Goal: Task Accomplishment & Management: Manage account settings

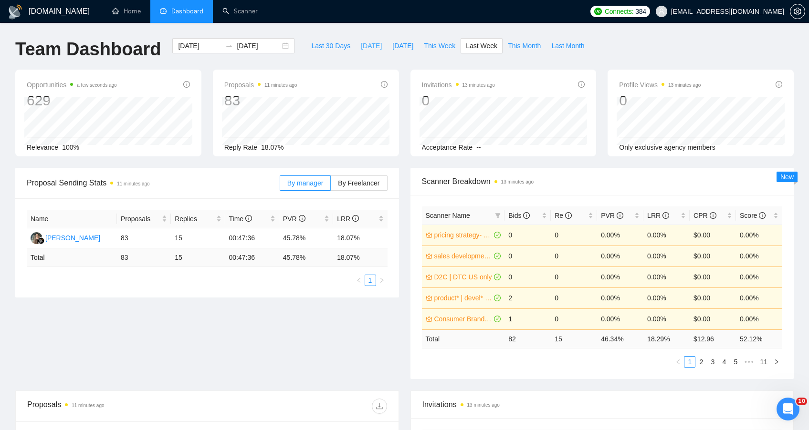
click at [355, 48] on button "[DATE]" at bounding box center [370, 45] width 31 height 15
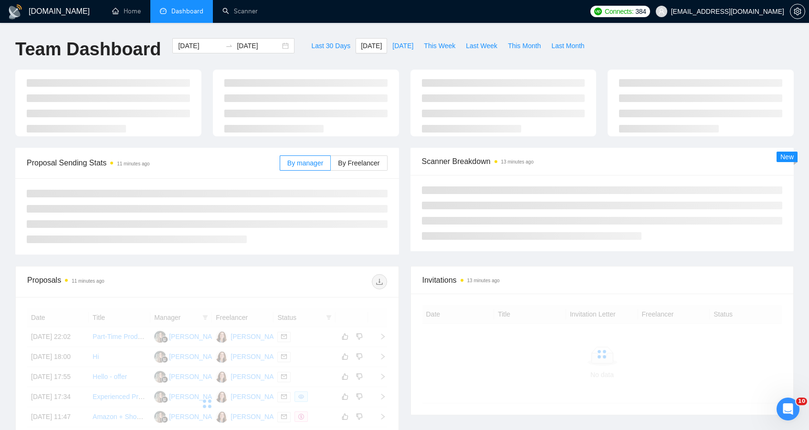
type input "[DATE]"
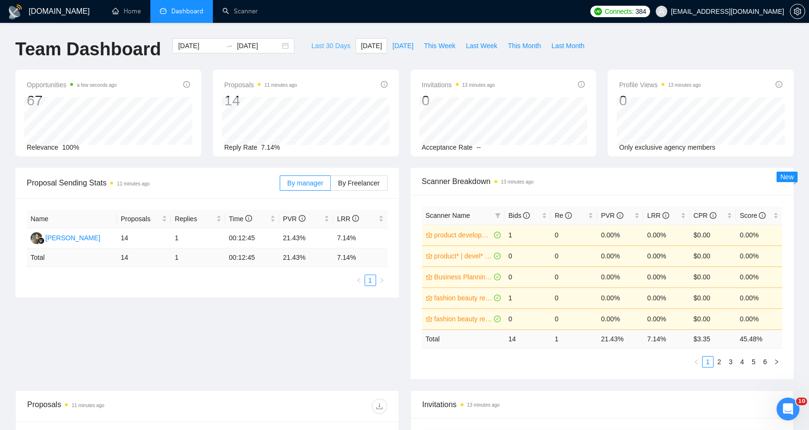
click at [319, 50] on span "Last 30 Days" at bounding box center [330, 46] width 39 height 10
click at [392, 50] on span "[DATE]" at bounding box center [402, 46] width 21 height 10
type input "2025-09-21"
click at [311, 50] on span "Last 30 Days" at bounding box center [330, 46] width 39 height 10
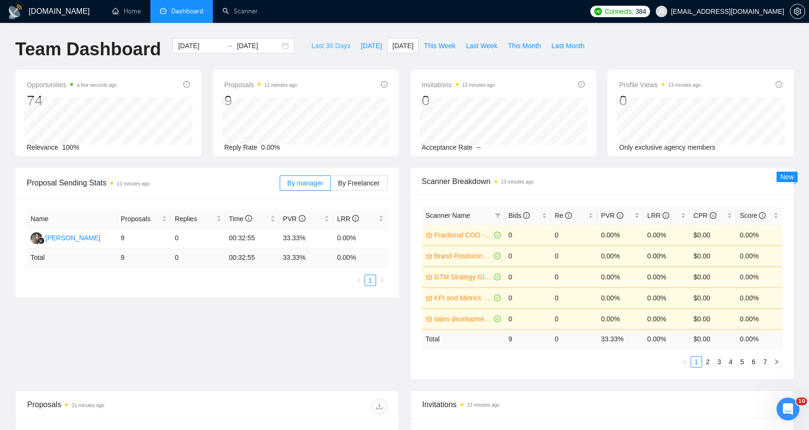
type input "[DATE]"
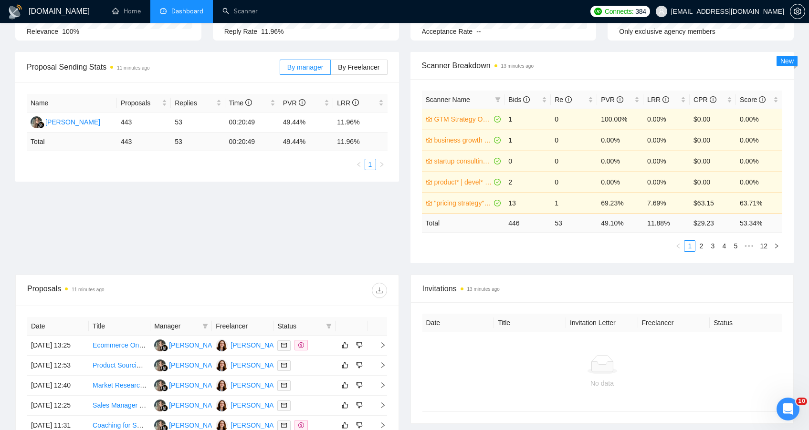
scroll to position [199, 0]
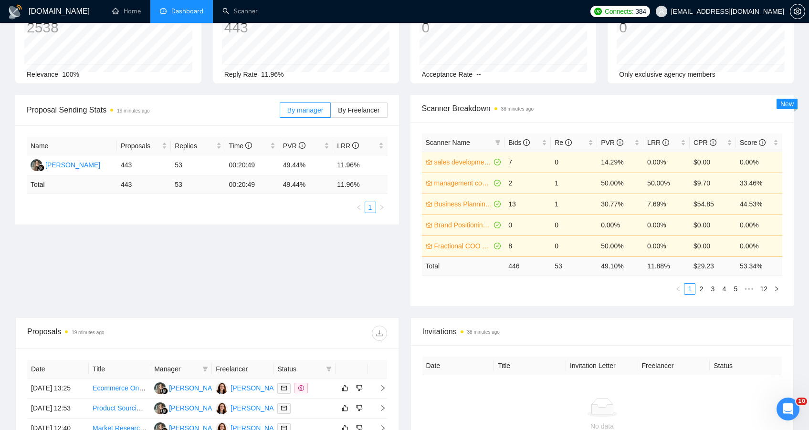
click at [124, 301] on div "Proposal Sending Stats 19 minutes ago By manager By Freelancer Name Proposals R…" at bounding box center [404, 206] width 789 height 223
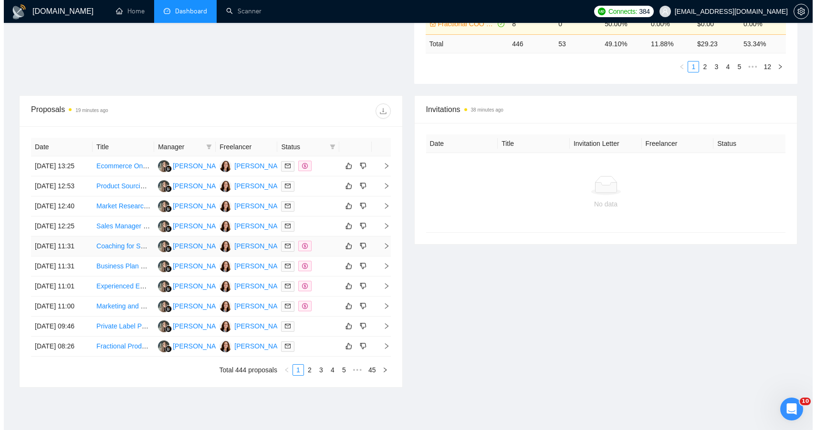
scroll to position [302, 0]
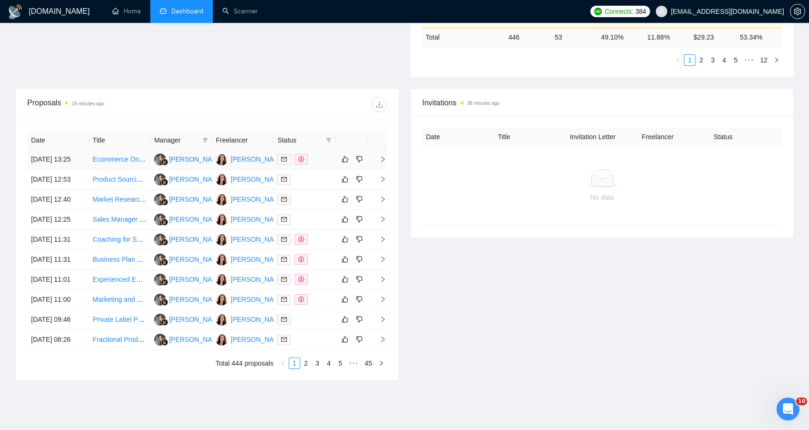
click at [127, 163] on link "Ecommerce Online Marketing Expert Needed for Personal Care Brand" at bounding box center [197, 160] width 208 height 8
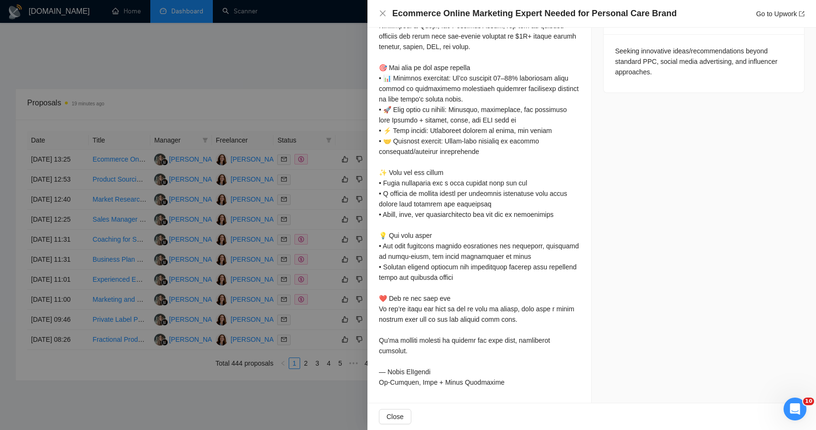
scroll to position [0, 0]
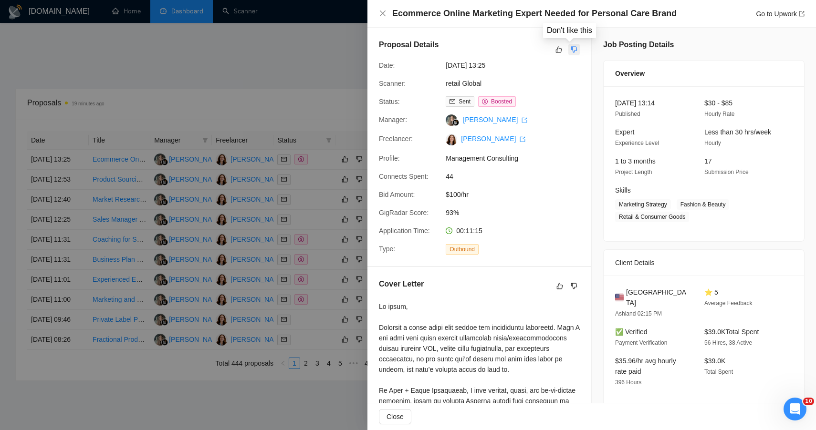
click at [573, 48] on icon "dislike" at bounding box center [573, 50] width 7 height 8
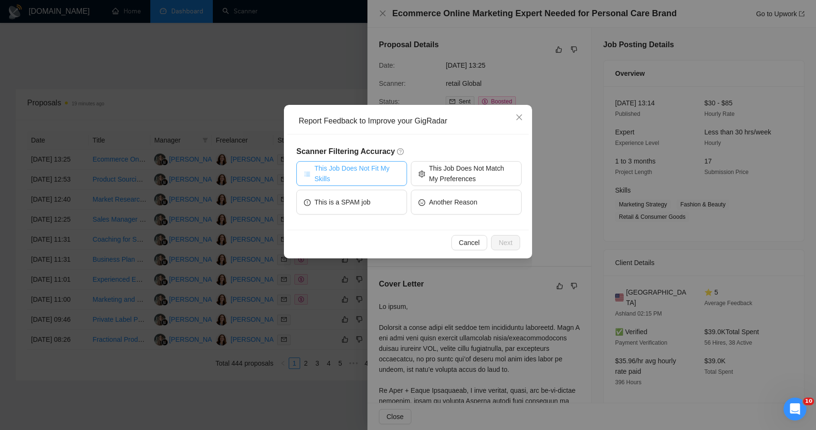
click at [337, 180] on span "This Job Does Not Fit My Skills" at bounding box center [356, 173] width 85 height 21
click at [505, 243] on span "Next" at bounding box center [505, 243] width 14 height 10
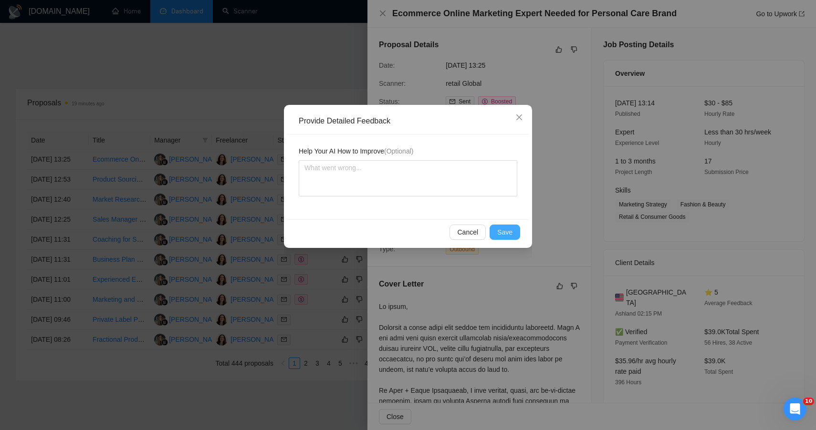
click at [507, 231] on span "Save" at bounding box center [504, 232] width 15 height 10
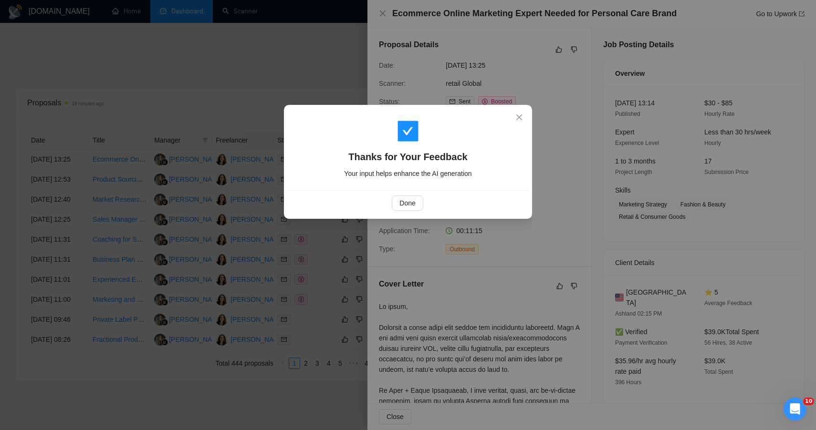
click at [288, 95] on div "Thanks for Your Feedback Your input helps enhance the AI generation Done" at bounding box center [408, 215] width 816 height 430
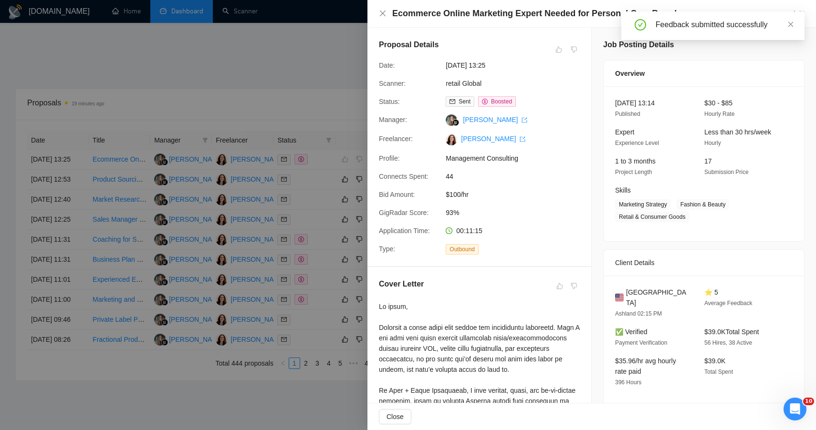
click at [114, 195] on div at bounding box center [408, 215] width 816 height 430
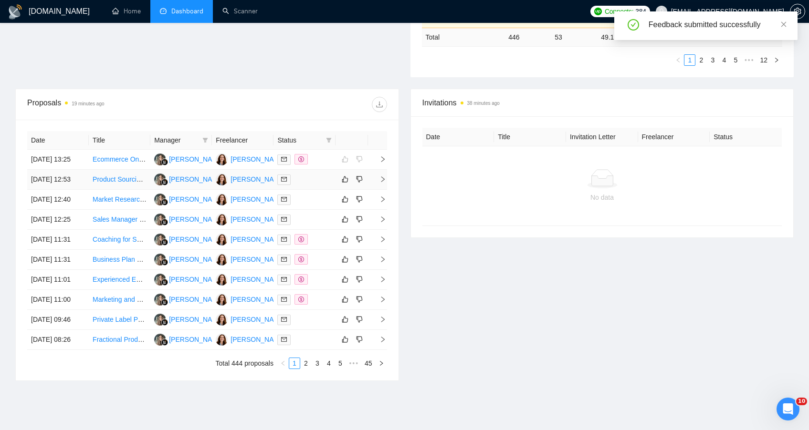
click at [114, 183] on link "Product Sourcing & Market Research Specialist" at bounding box center [163, 180] width 141 height 8
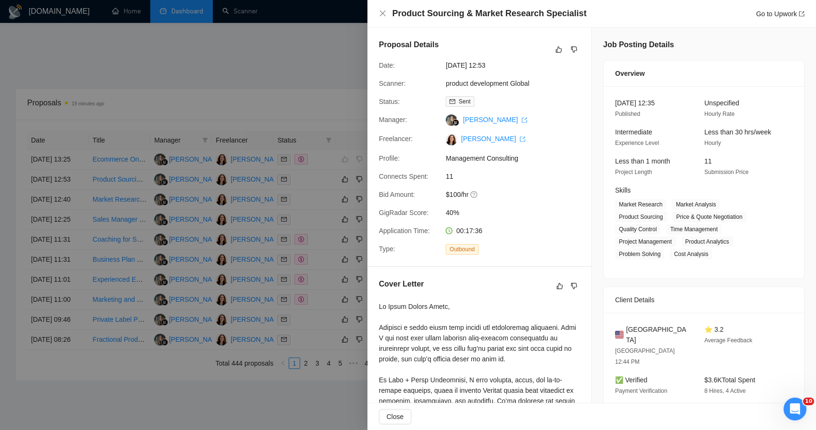
click at [553, 55] on div at bounding box center [558, 49] width 11 height 11
click at [556, 52] on icon "like" at bounding box center [559, 50] width 6 height 6
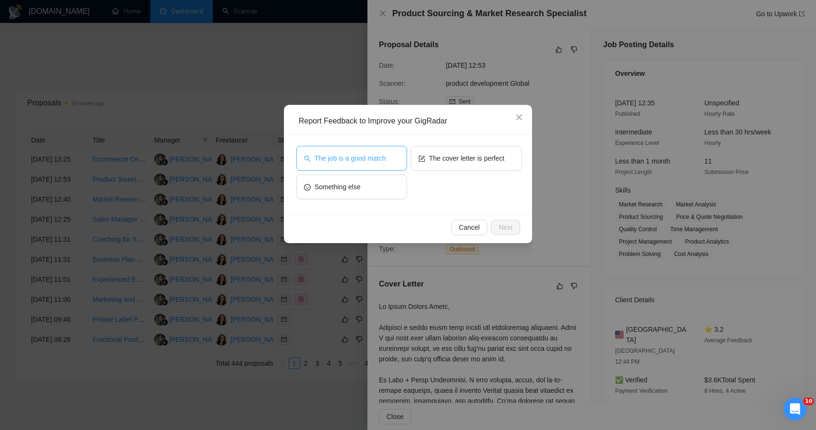
click at [372, 153] on span "The job is a good match" at bounding box center [349, 158] width 71 height 10
click at [501, 224] on span "Next" at bounding box center [505, 227] width 14 height 10
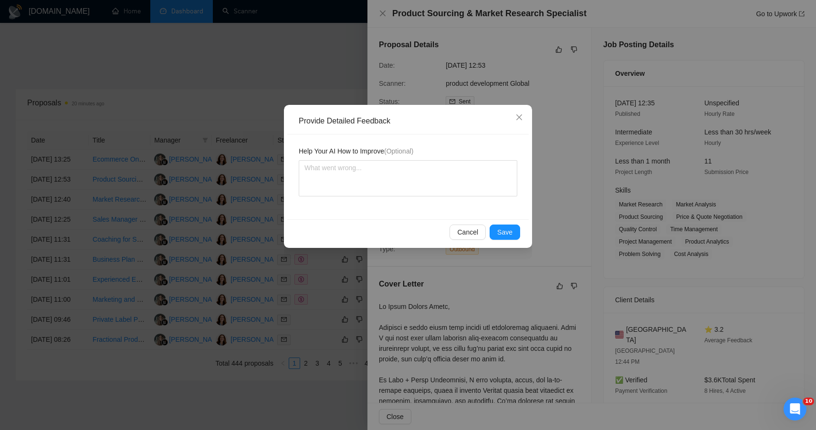
click at [324, 95] on div "Provide Detailed Feedback Help Your AI How to Improve (Optional) Cancel Save" at bounding box center [408, 215] width 816 height 430
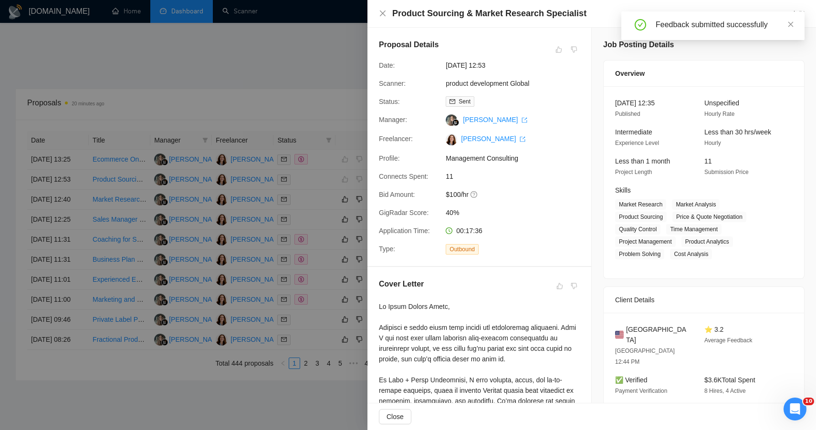
click at [168, 120] on div at bounding box center [408, 215] width 816 height 430
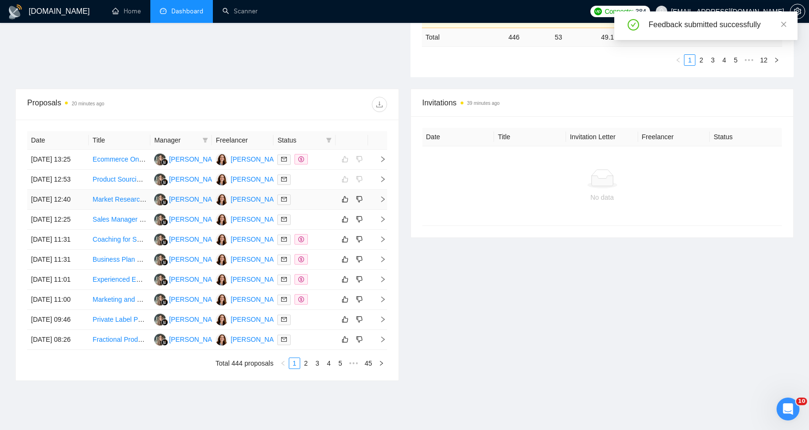
click at [144, 210] on td "Market Research for Swim School" at bounding box center [120, 200] width 62 height 20
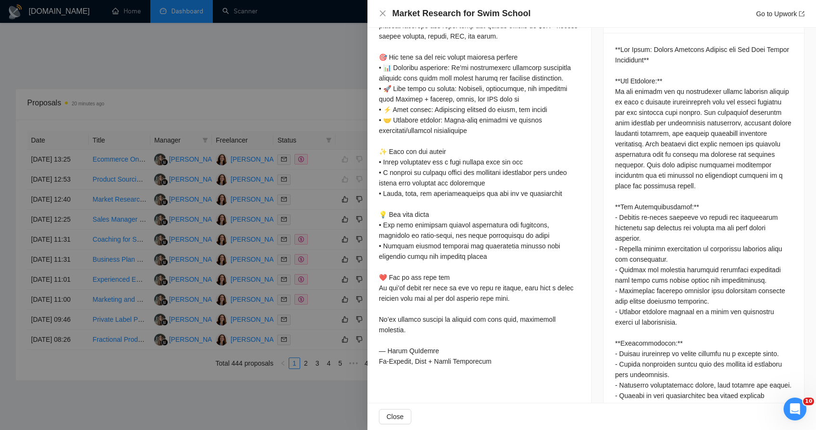
scroll to position [13, 0]
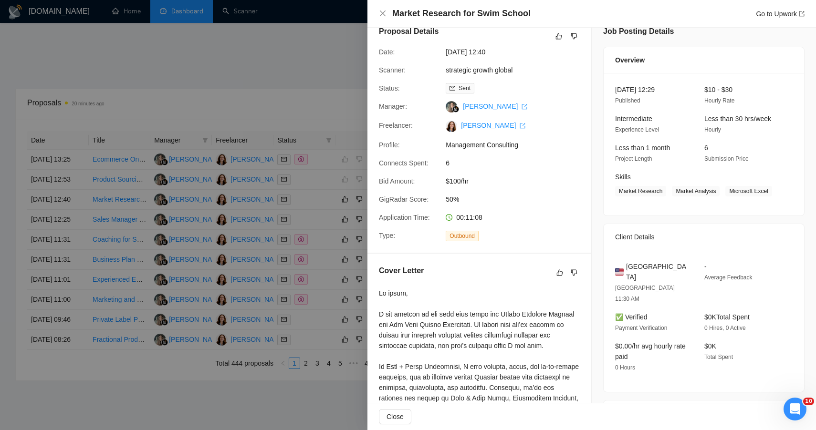
click at [548, 39] on div "Proposal Details" at bounding box center [479, 36] width 201 height 21
click at [555, 39] on icon "like" at bounding box center [558, 36] width 7 height 8
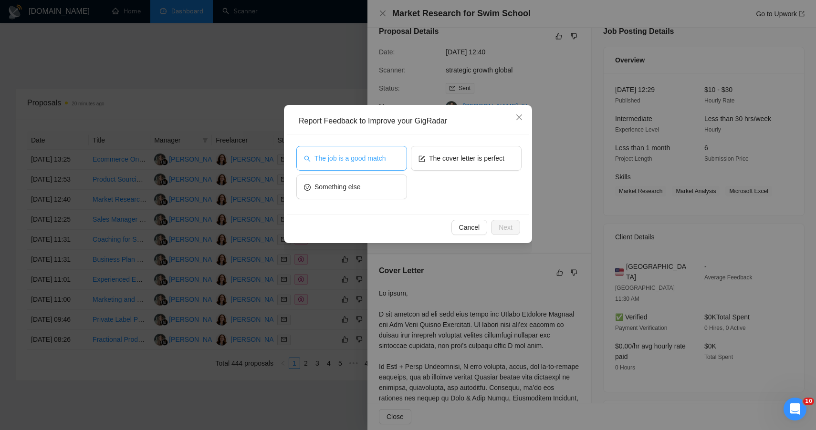
click at [388, 149] on button "The job is a good match" at bounding box center [351, 158] width 111 height 25
click at [513, 226] on button "Next" at bounding box center [505, 227] width 29 height 15
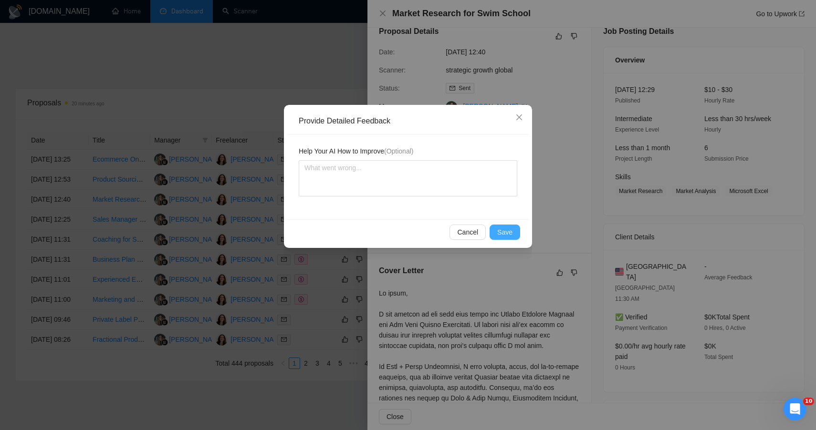
click at [493, 236] on button "Save" at bounding box center [504, 232] width 31 height 15
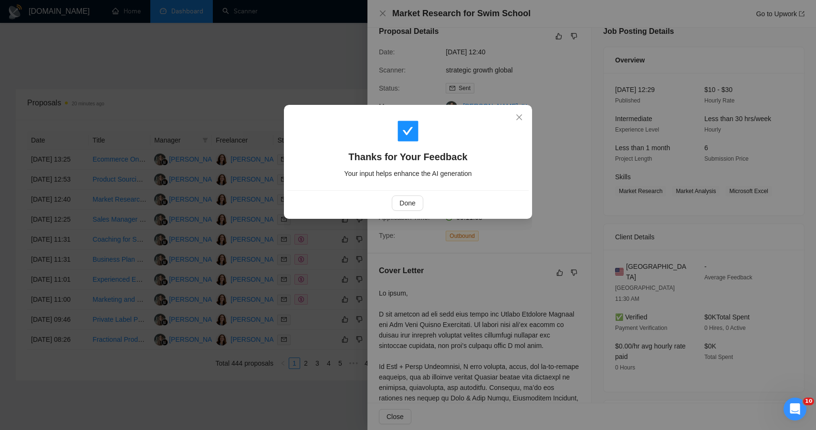
click at [292, 39] on div "Thanks for Your Feedback Your input helps enhance the AI generation Done" at bounding box center [408, 215] width 816 height 430
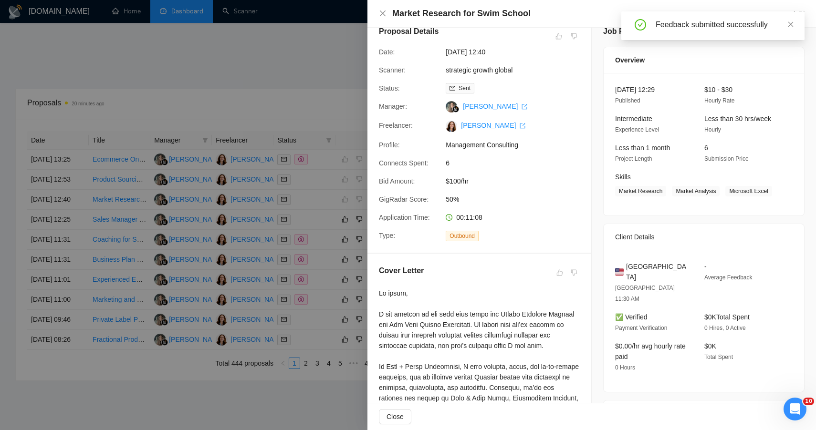
click at [329, 250] on div at bounding box center [408, 215] width 816 height 430
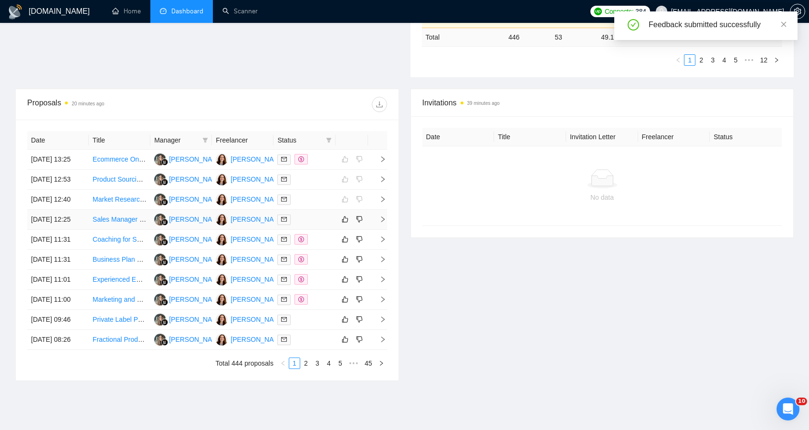
click at [323, 225] on div at bounding box center [304, 219] width 54 height 11
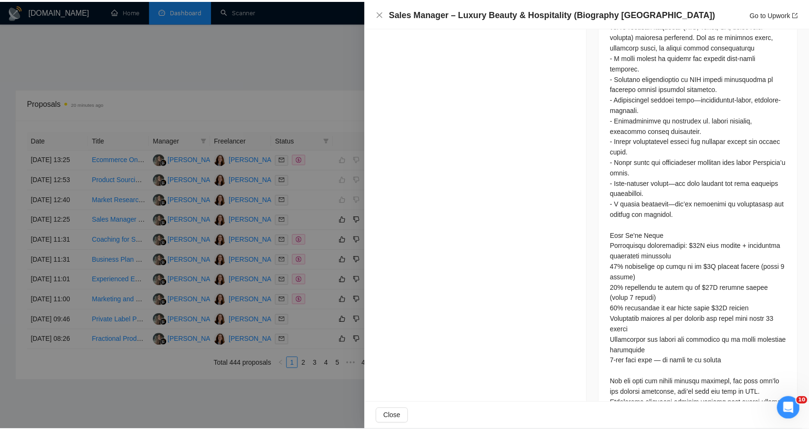
scroll to position [0, 0]
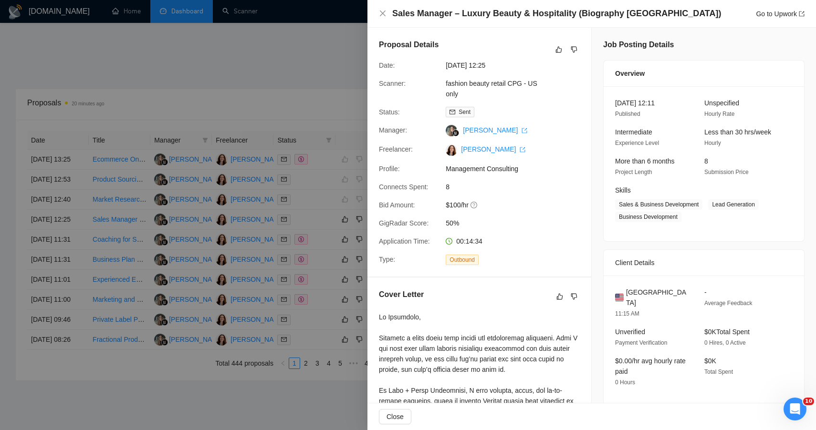
click at [334, 81] on div at bounding box center [408, 215] width 816 height 430
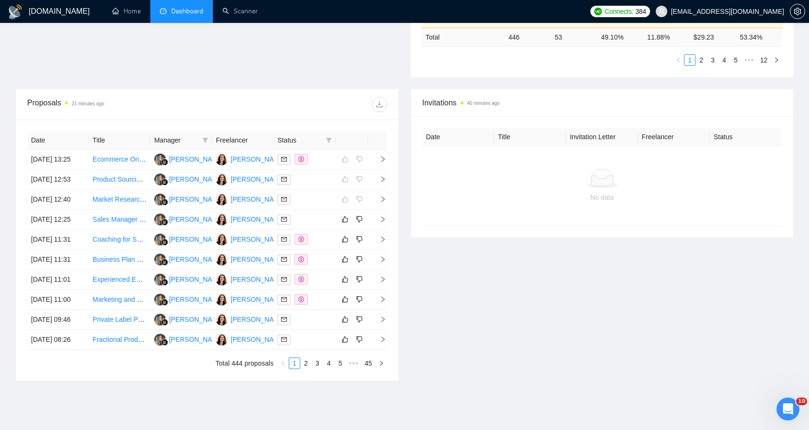
click at [60, 15] on h1 "[DOMAIN_NAME]" at bounding box center [59, 11] width 61 height 23
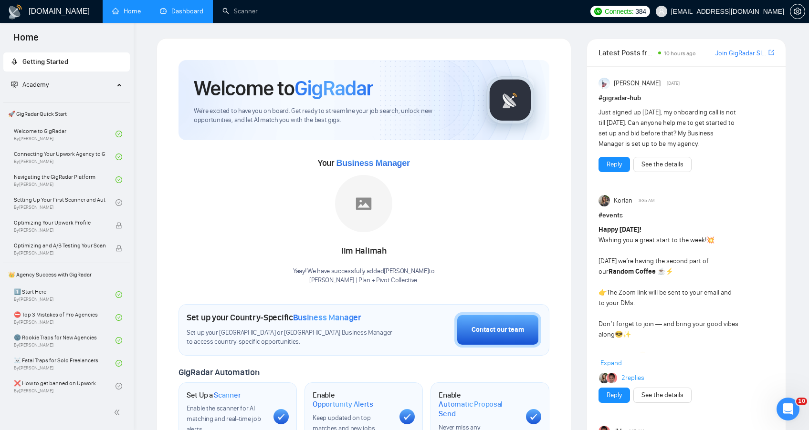
click at [186, 14] on link "Dashboard" at bounding box center [181, 11] width 43 height 8
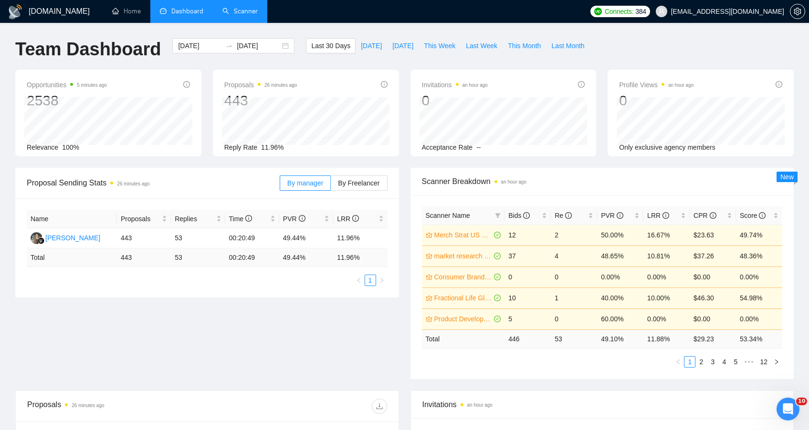
click at [240, 15] on link "Scanner" at bounding box center [239, 11] width 35 height 8
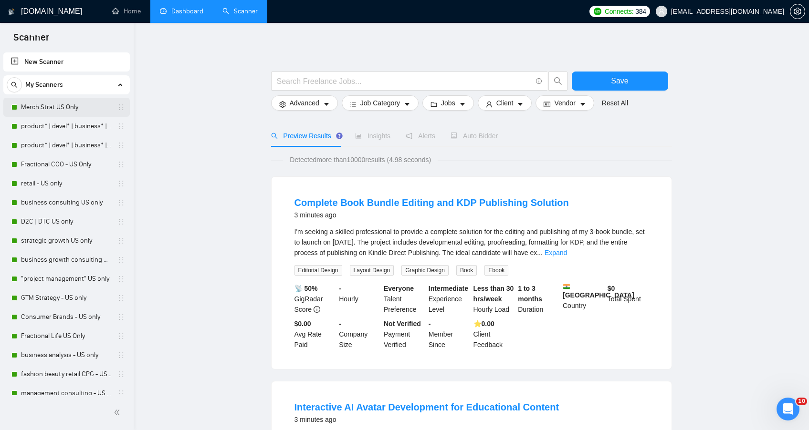
click at [108, 113] on link "Merch Strat US Only" at bounding box center [66, 107] width 91 height 19
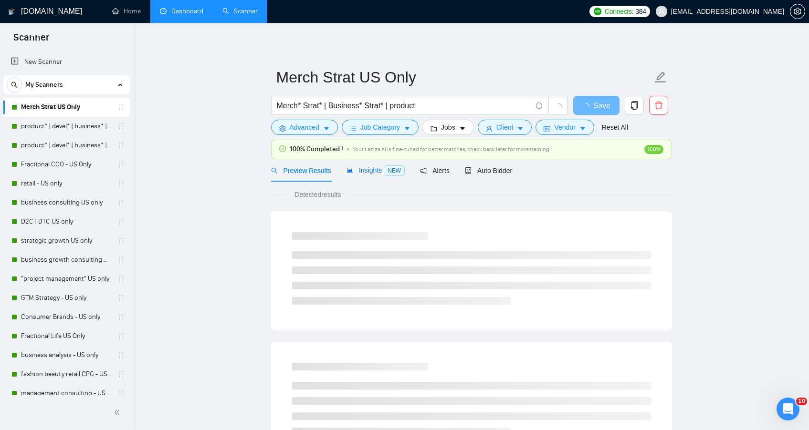
click at [371, 173] on span "Insights NEW" at bounding box center [375, 170] width 58 height 8
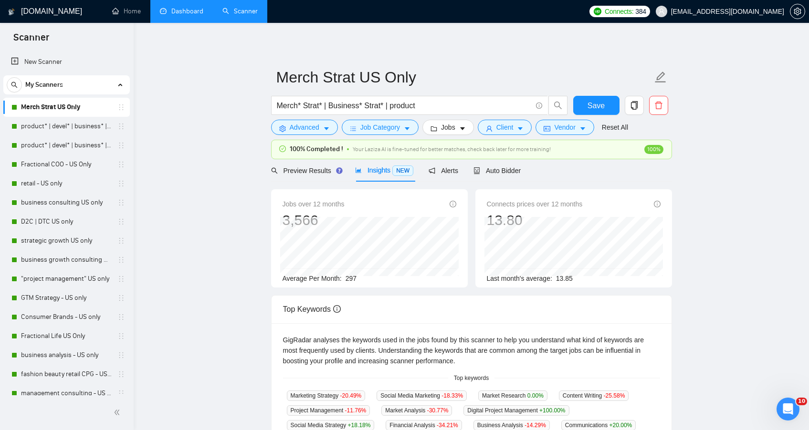
click at [226, 212] on main "Merch Strat US Only Merch* Strat* | Business* Strat* | product Save Advanced Jo…" at bounding box center [471, 375] width 644 height 674
click at [492, 171] on span "Auto Bidder" at bounding box center [496, 171] width 47 height 8
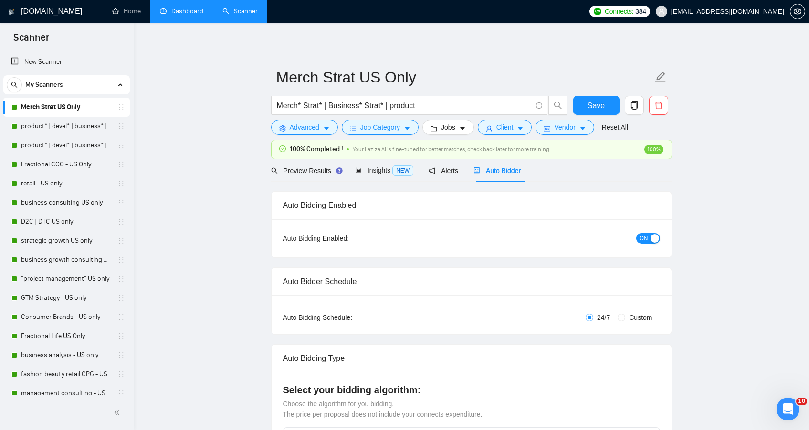
checkbox input "true"
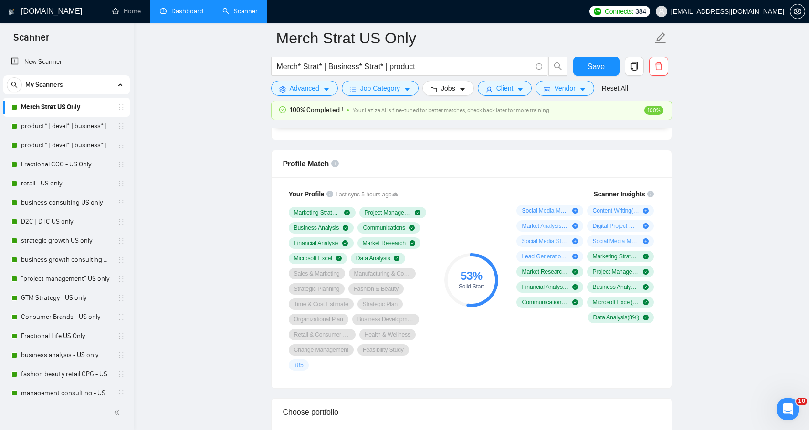
scroll to position [612, 0]
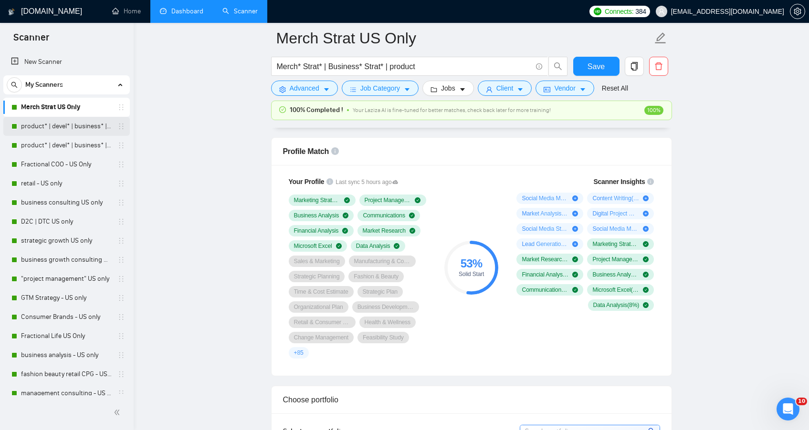
click at [76, 130] on link "product* | devel* | business* | strategy* | retail* - [DEMOGRAPHIC_DATA] ONLY E…" at bounding box center [66, 126] width 91 height 19
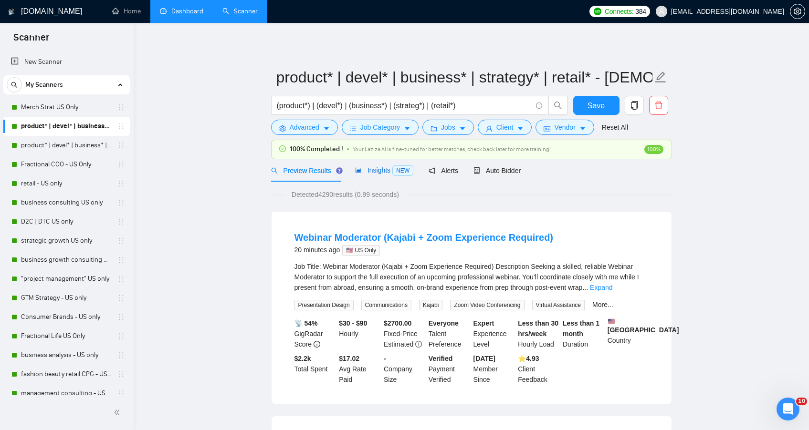
click at [386, 170] on span "Insights NEW" at bounding box center [384, 170] width 58 height 8
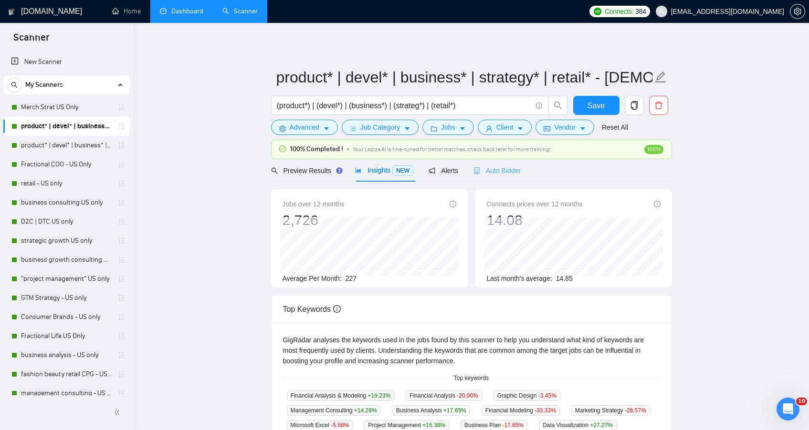
click at [508, 165] on div "Auto Bidder" at bounding box center [496, 170] width 47 height 22
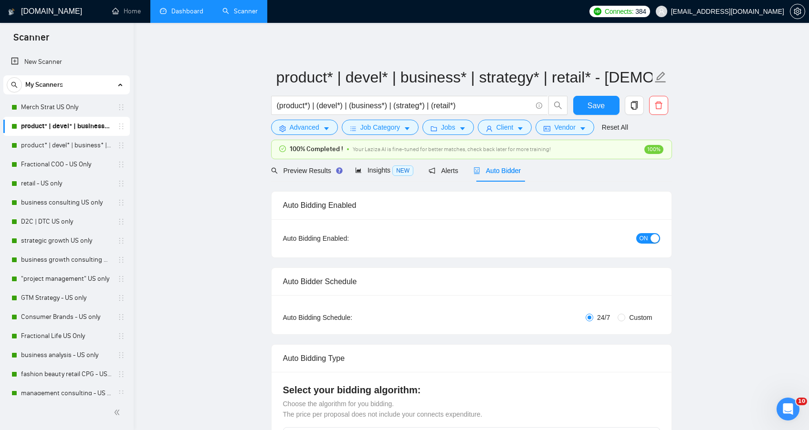
checkbox input "true"
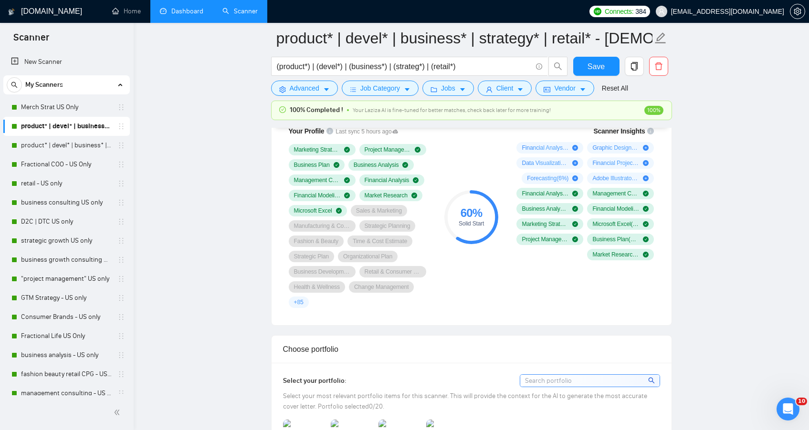
scroll to position [651, 0]
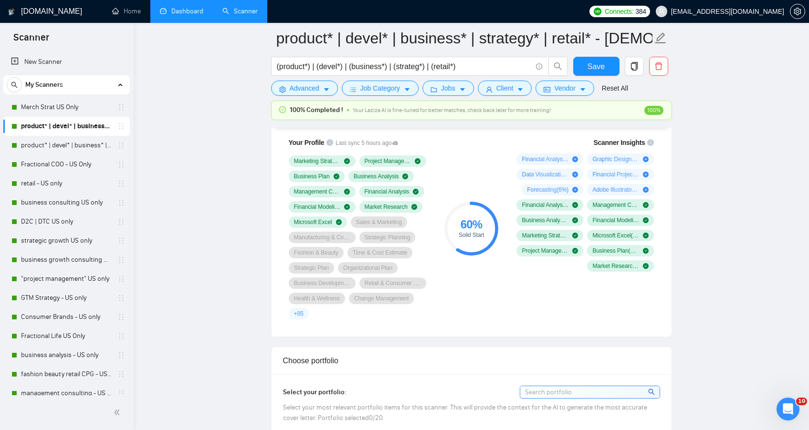
click at [80, 151] on link "product* | devel* | business* | strategy* | retail* US ONLY Intermediate" at bounding box center [66, 145] width 91 height 19
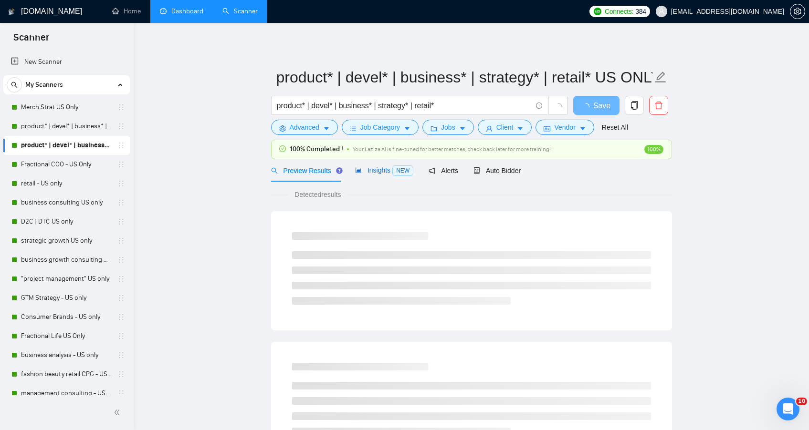
click at [368, 175] on div "Insights NEW" at bounding box center [384, 170] width 58 height 11
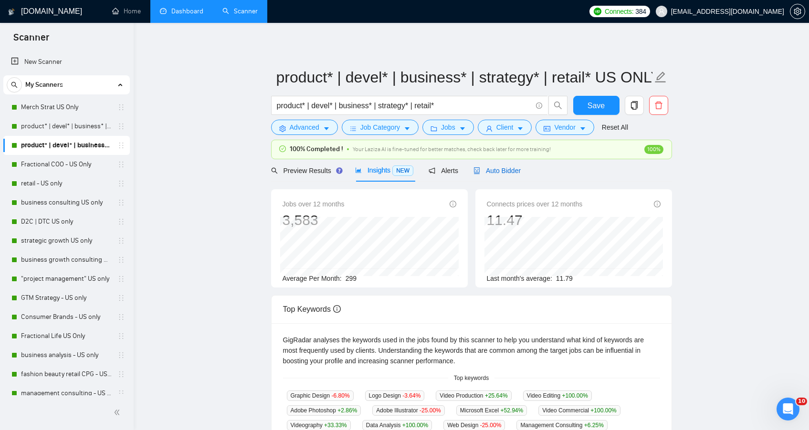
click at [493, 174] on span "Auto Bidder" at bounding box center [496, 171] width 47 height 8
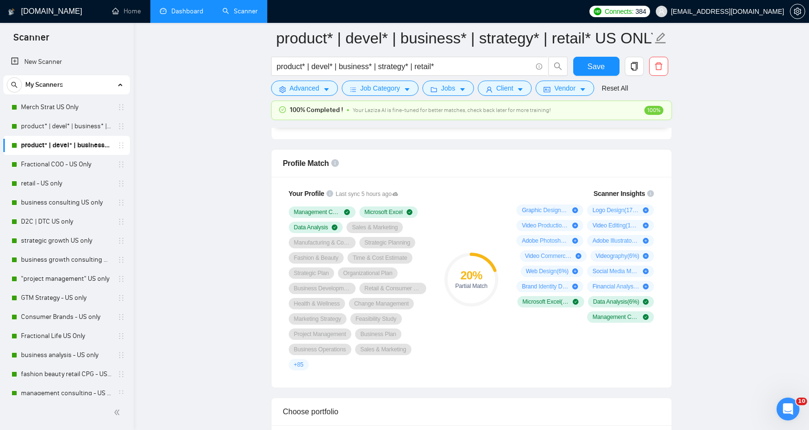
scroll to position [611, 0]
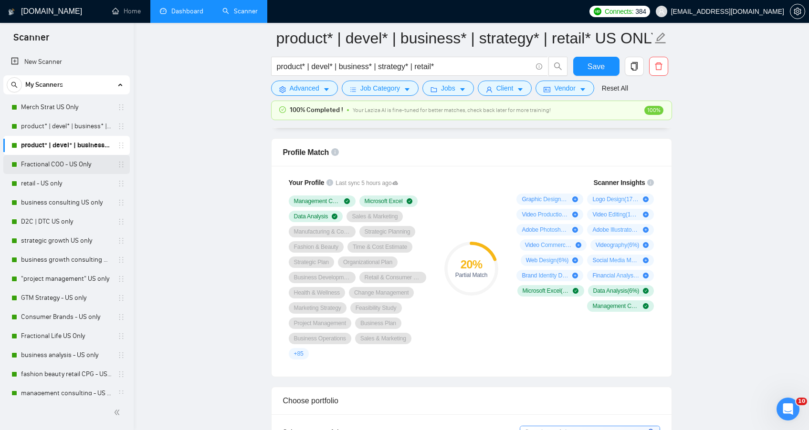
click at [43, 168] on link "Fractional COO - US Only" at bounding box center [66, 164] width 91 height 19
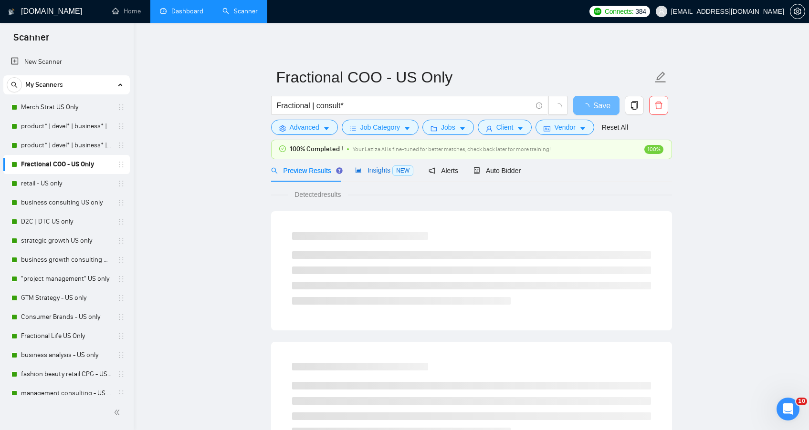
click at [379, 167] on span "Insights NEW" at bounding box center [384, 170] width 58 height 8
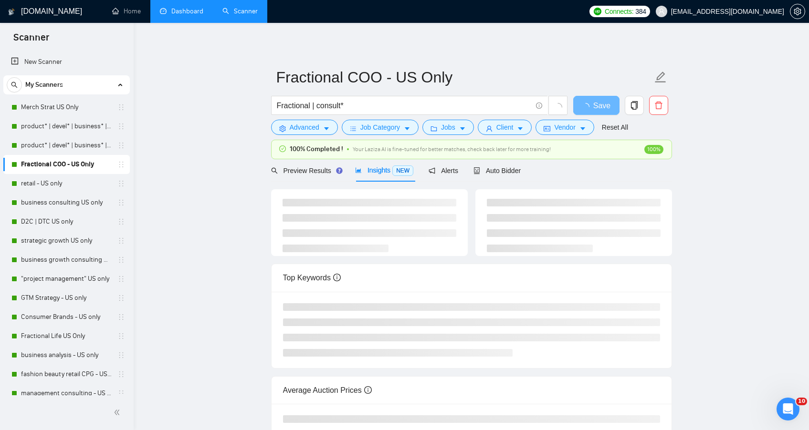
click at [200, 206] on main "Fractional COO - US Only Fractional | consult* Save Advanced Job Category Jobs …" at bounding box center [471, 259] width 644 height 443
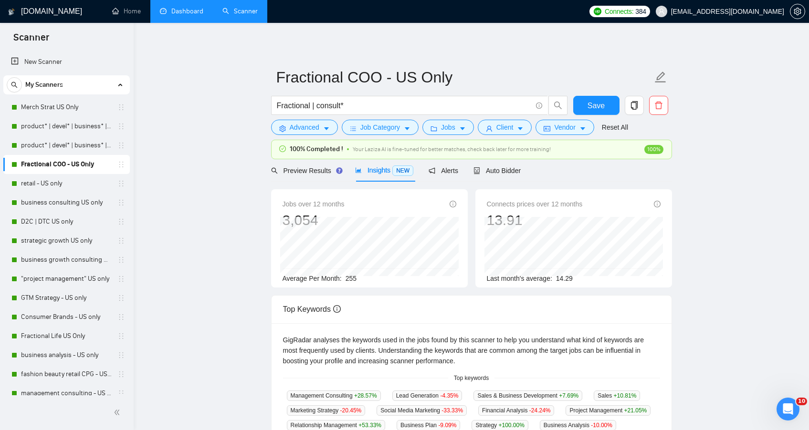
click at [206, 203] on main "Fractional COO - US Only Fractional | consult* Save Advanced Job Category Jobs …" at bounding box center [471, 375] width 644 height 674
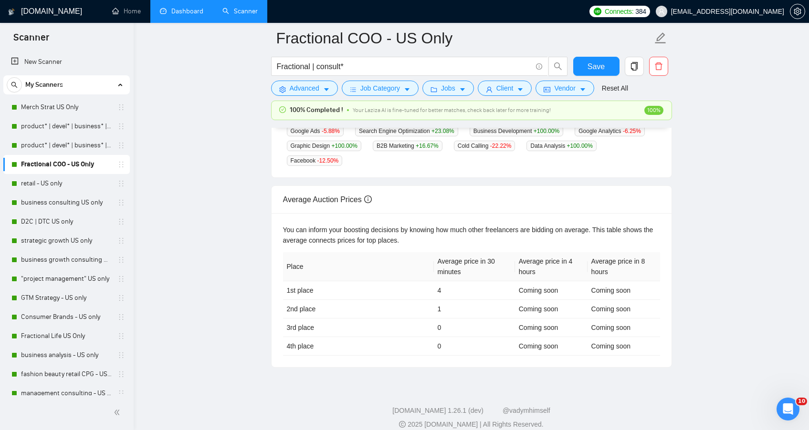
scroll to position [368, 0]
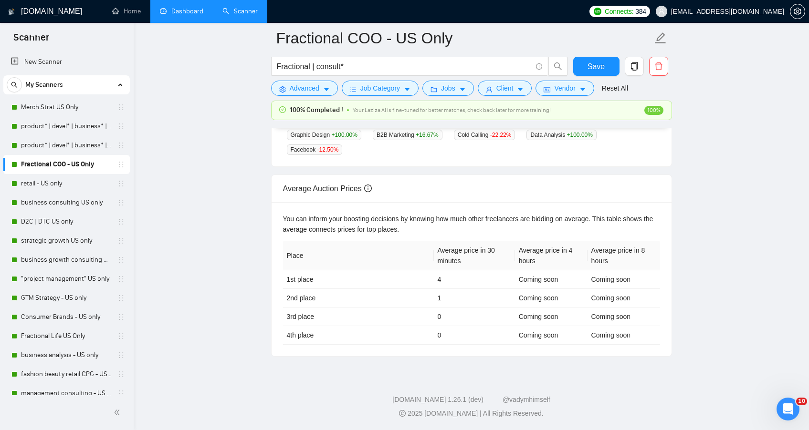
click at [784, 184] on main "Fractional COO - US Only Fractional | consult* Save Advanced Job Category Jobs …" at bounding box center [471, 16] width 644 height 682
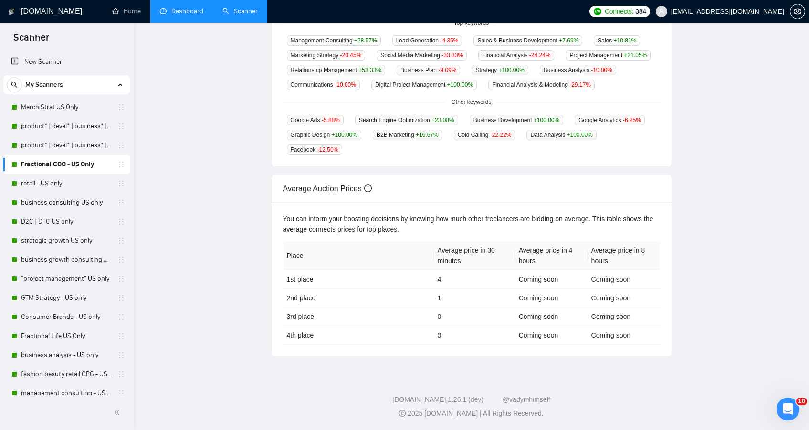
scroll to position [0, 0]
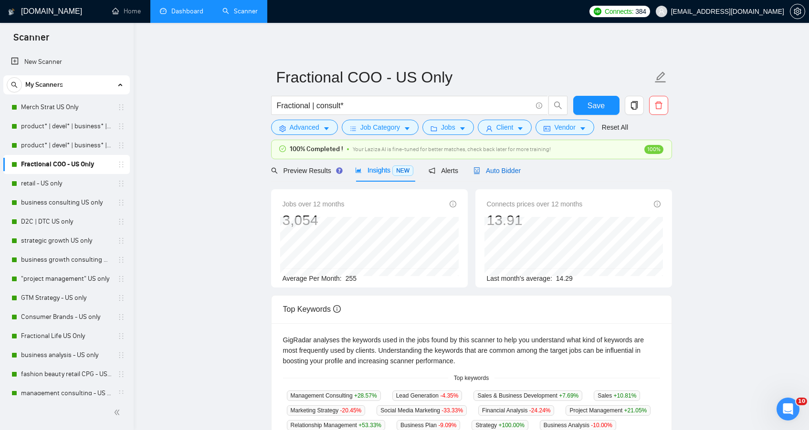
click at [501, 171] on span "Auto Bidder" at bounding box center [496, 171] width 47 height 8
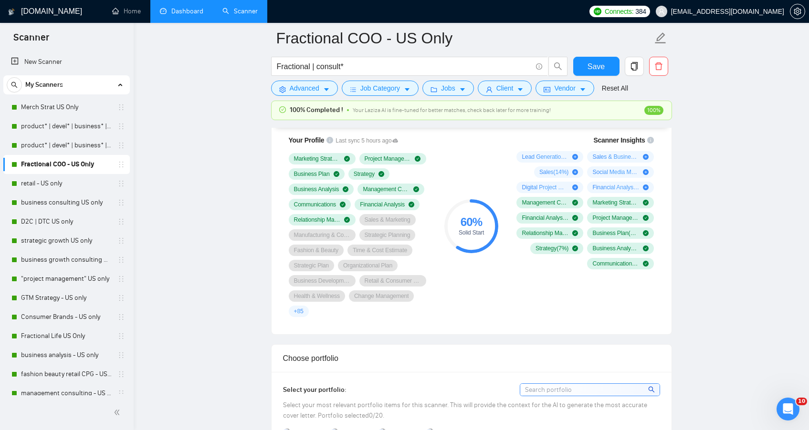
scroll to position [651, 0]
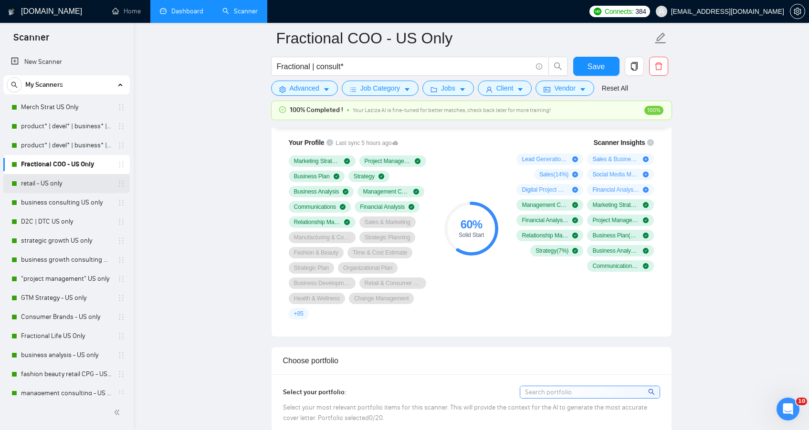
click at [31, 187] on link "retail - US only" at bounding box center [66, 183] width 91 height 19
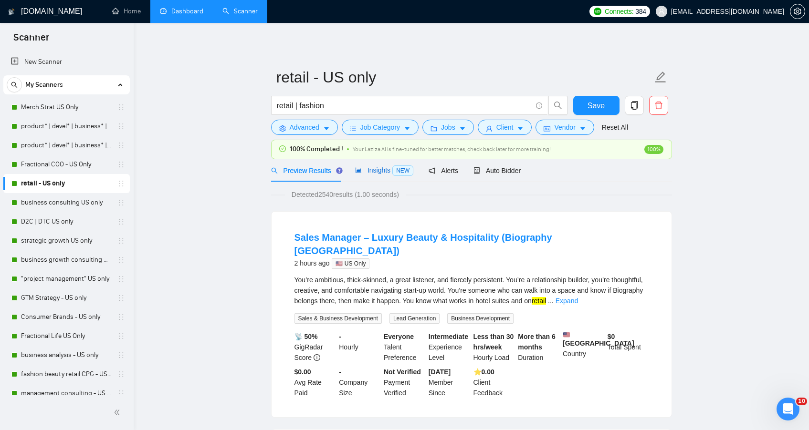
click at [381, 173] on span "Insights NEW" at bounding box center [384, 170] width 58 height 8
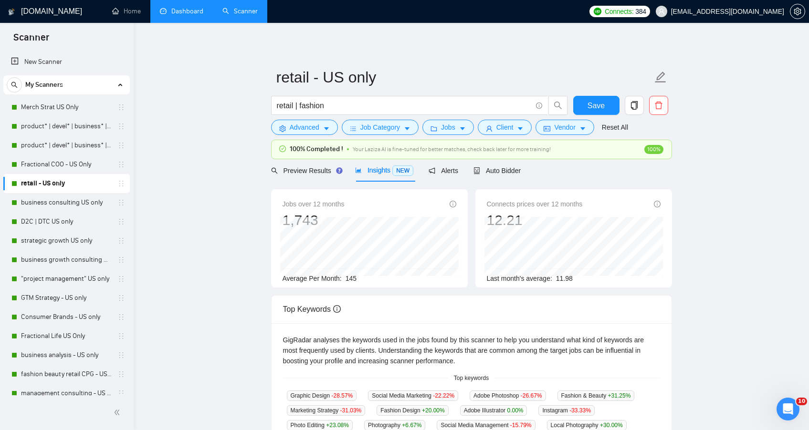
click at [230, 199] on main "retail - US only retail | fashion Save Advanced Job Category Jobs Client Vendor…" at bounding box center [471, 375] width 644 height 674
click at [484, 174] on span "Auto Bidder" at bounding box center [496, 171] width 47 height 8
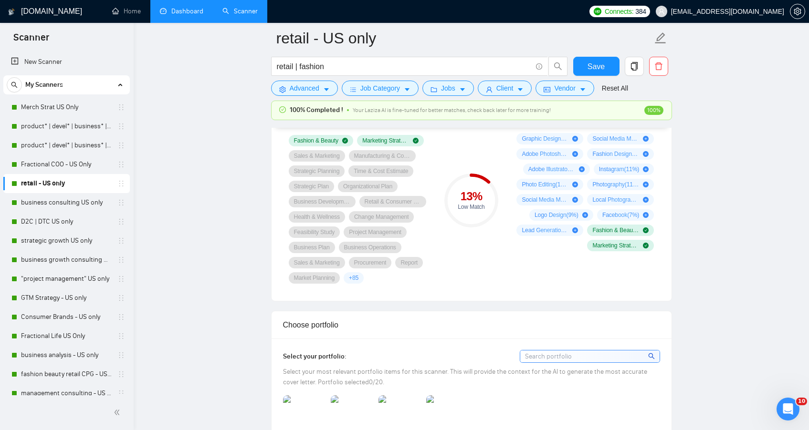
scroll to position [670, 0]
